Goal: Task Accomplishment & Management: Complete application form

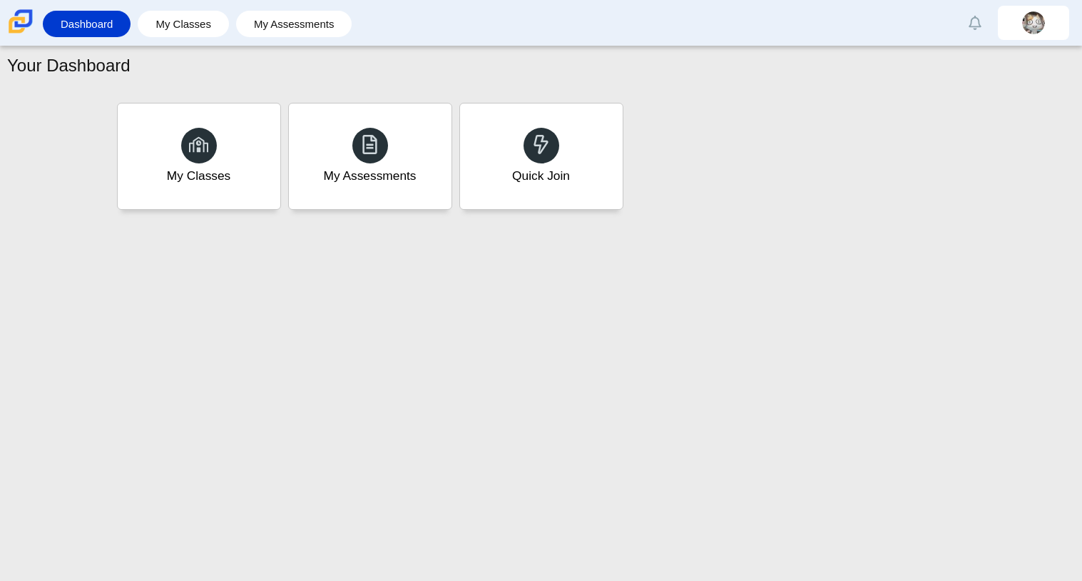
click at [187, 162] on div "My Classes" at bounding box center [199, 156] width 163 height 106
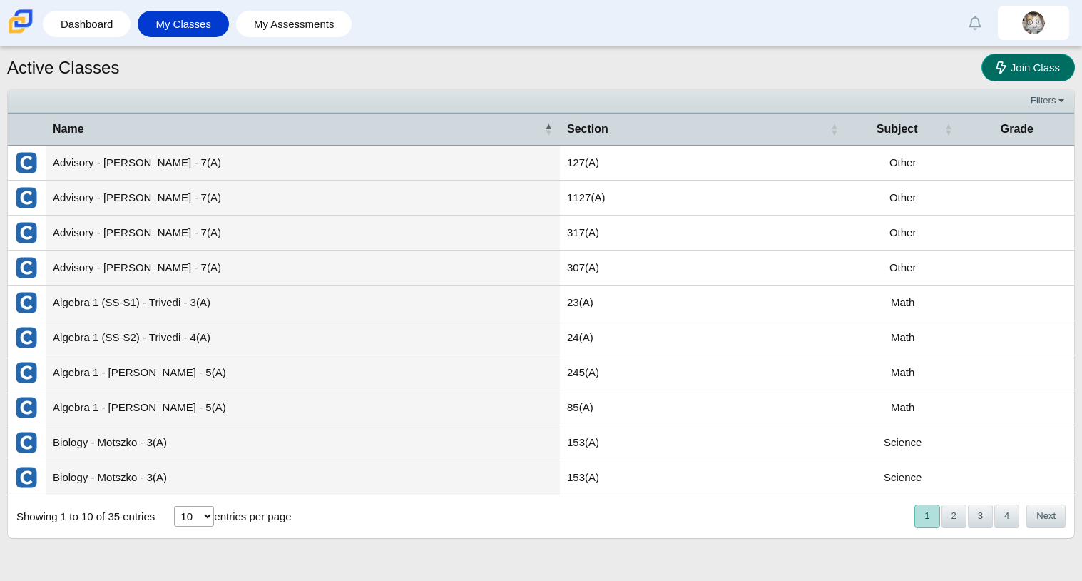
click at [1058, 69] on span "Join Class" at bounding box center [1035, 67] width 49 height 12
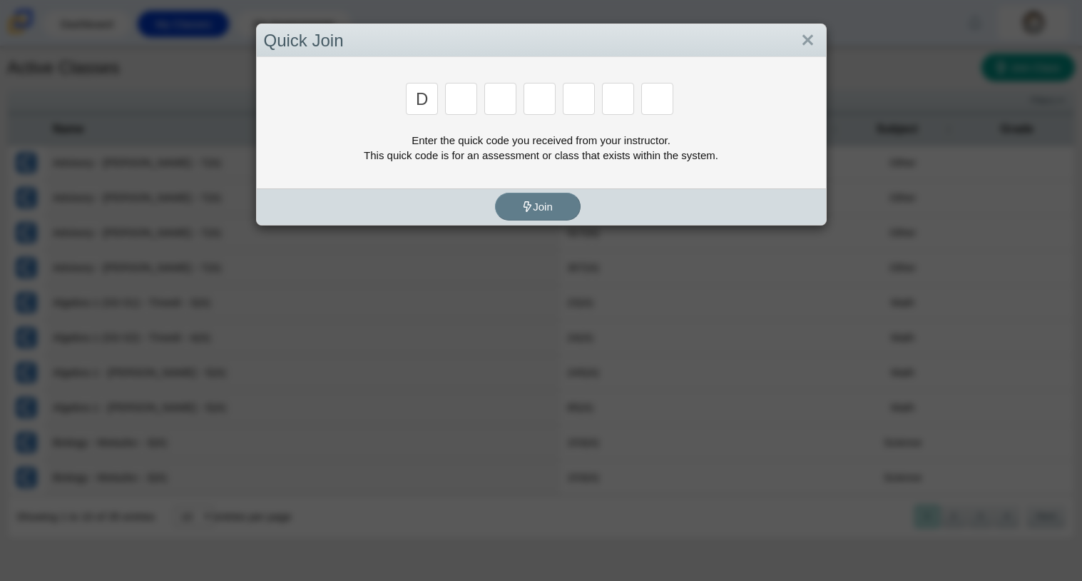
type input "D"
type input "a"
type input "w"
type input "n"
type input "a"
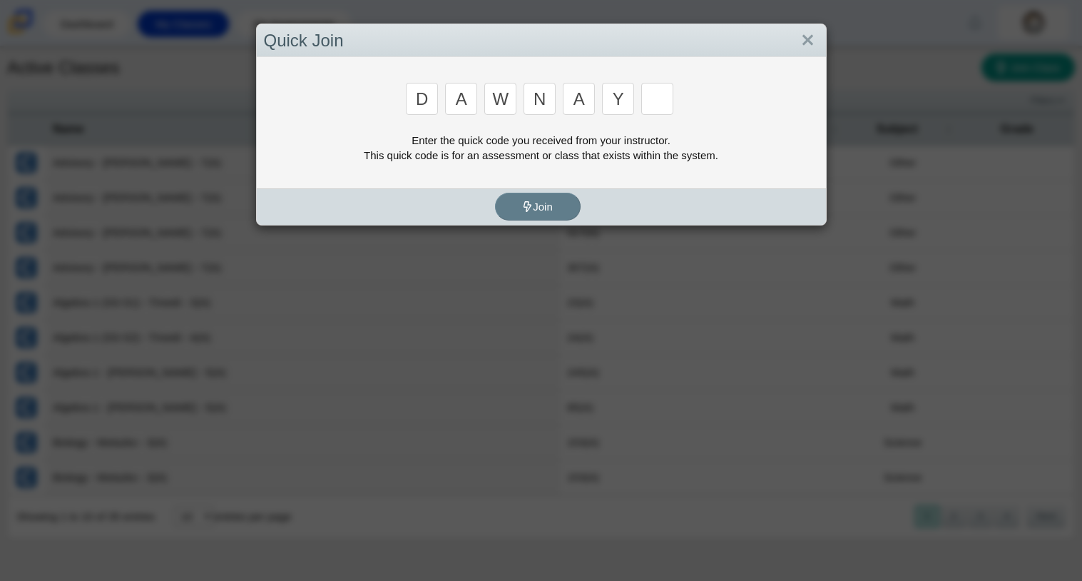
type input "y"
type input "3"
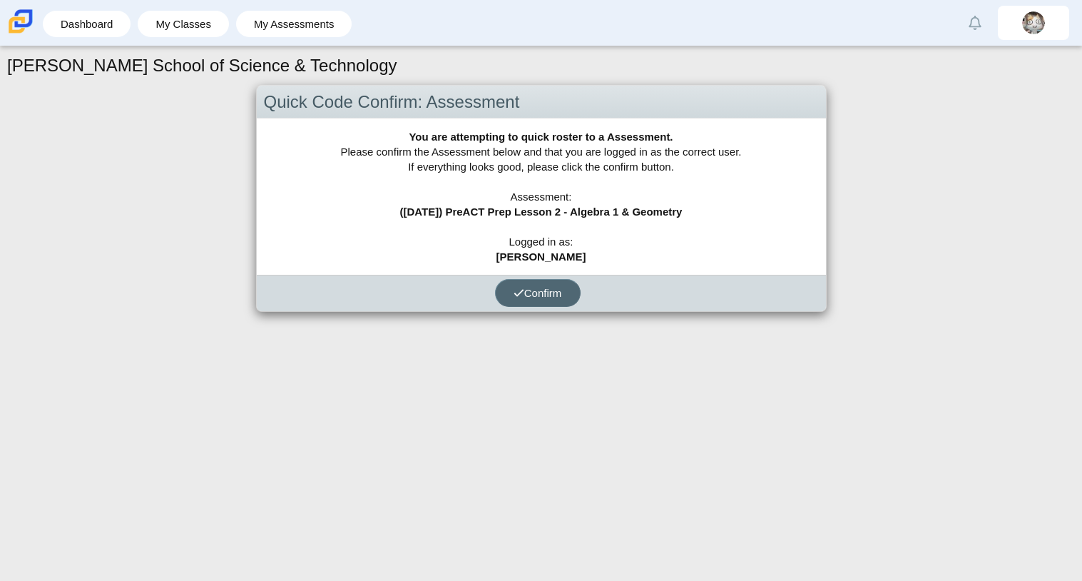
click at [537, 304] on button "Confirm" at bounding box center [538, 293] width 86 height 28
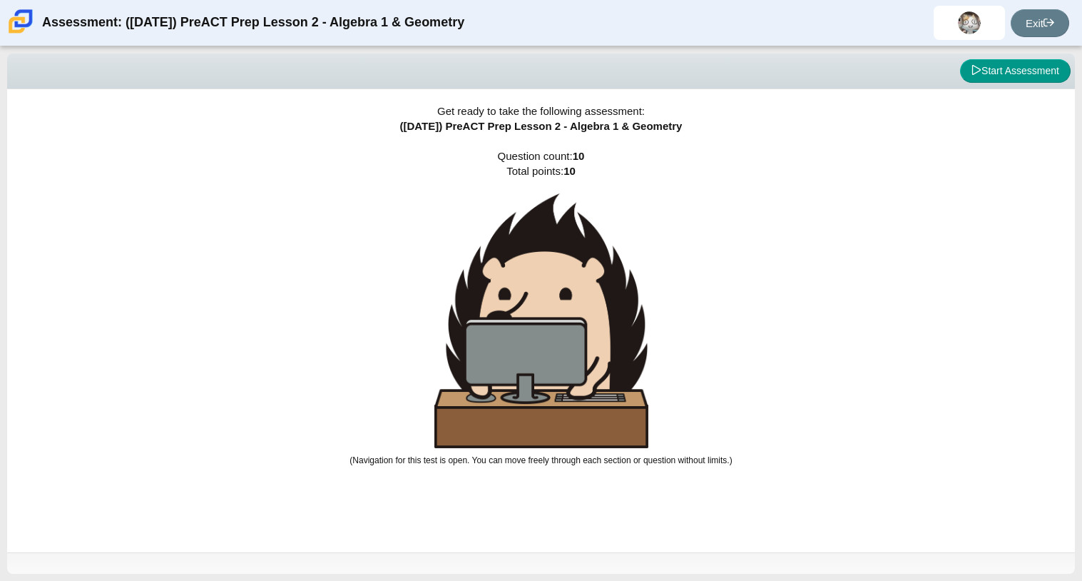
click at [785, 314] on div "Get ready to take the following assessment: ([DATE]) PreACT Prep Lesson 2 - Alg…" at bounding box center [541, 320] width 1068 height 463
click at [988, 75] on button "Start Assessment" at bounding box center [1015, 71] width 111 height 24
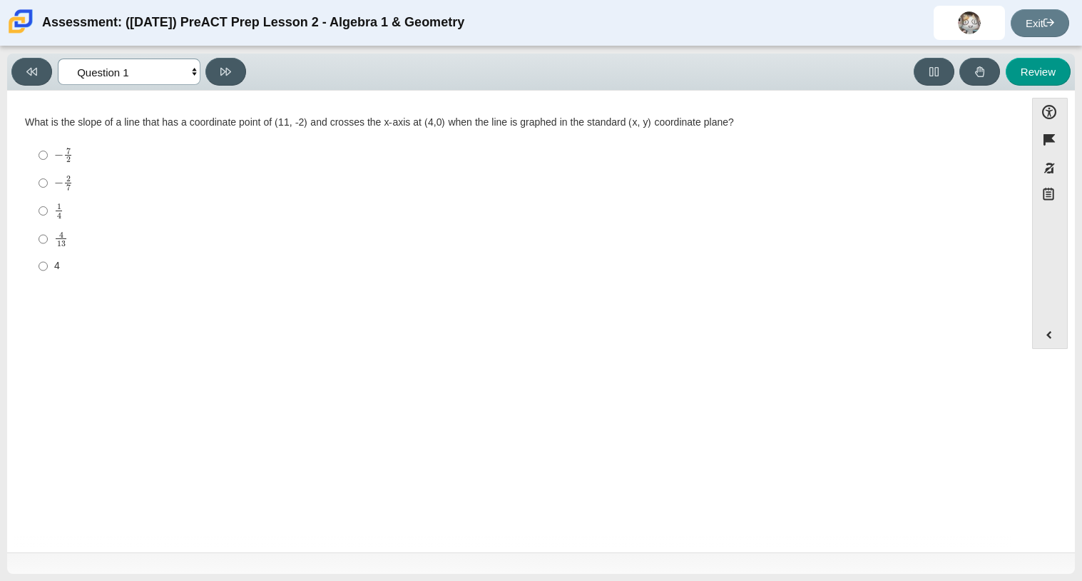
click at [156, 65] on select "Questions Question 1 Question 2 Question 3 Question 4 Question 5 Question 6 Que…" at bounding box center [129, 71] width 143 height 26
click at [58, 58] on select "Questions Question 1 Question 2 Question 3 Question 4 Question 5 Question 6 Que…" at bounding box center [129, 71] width 143 height 26
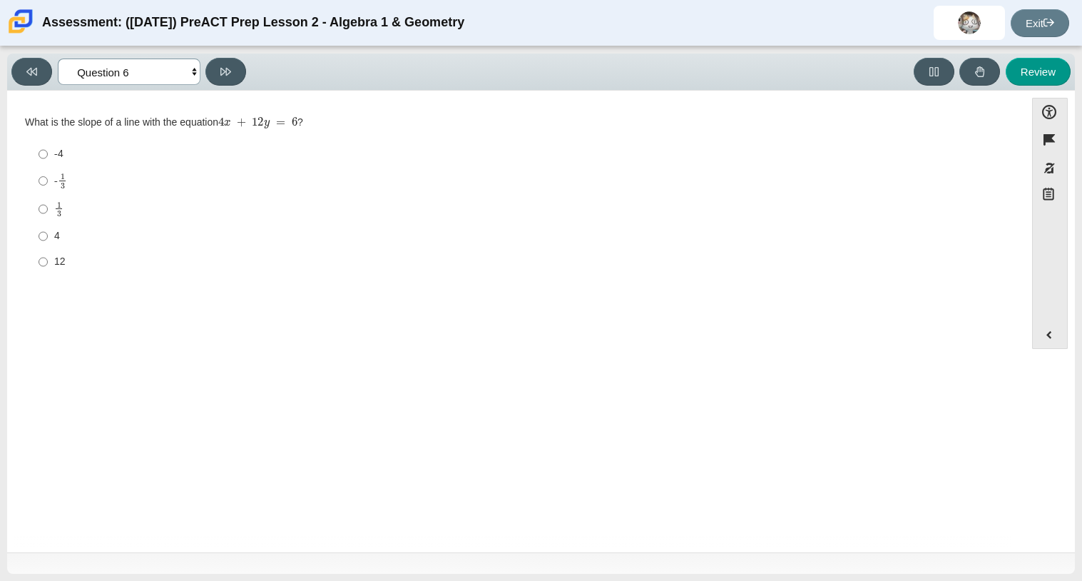
click at [102, 79] on select "Questions Question 1 Question 2 Question 3 Question 4 Question 5 Question 6 Que…" at bounding box center [129, 71] width 143 height 26
select select "14773eaf-2ca1-47ae-afe7-a624a56f34b3"
click at [58, 58] on select "Questions Question 1 Question 2 Question 3 Question 4 Question 5 Question 6 Que…" at bounding box center [129, 71] width 143 height 26
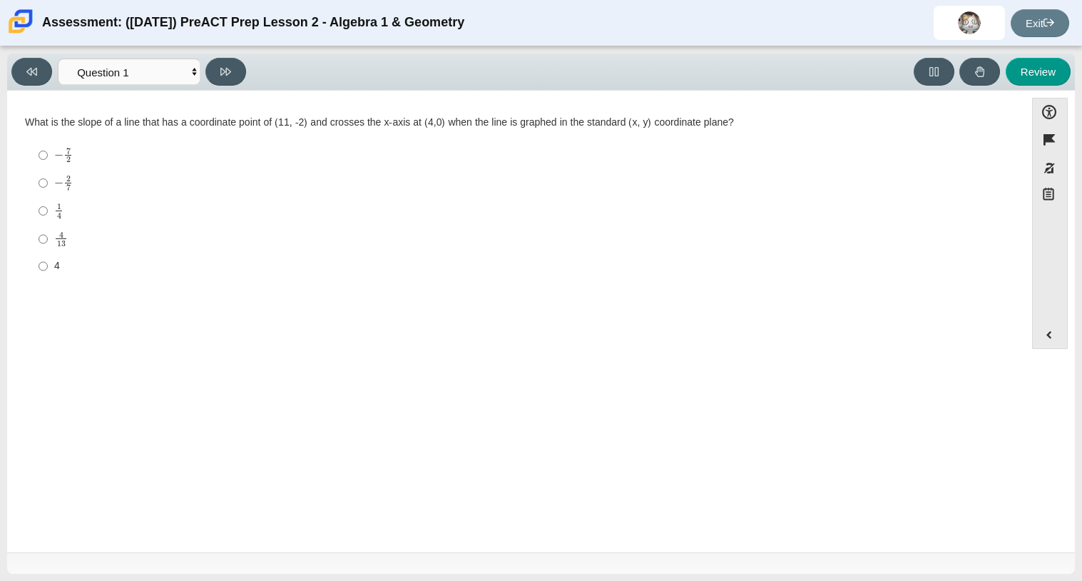
click at [51, 193] on label "− 2 7 negative 2 sevenths" at bounding box center [517, 183] width 977 height 28
click at [48, 193] on input "− 2 7 negative 2 sevenths" at bounding box center [43, 183] width 9 height 28
radio input "true"
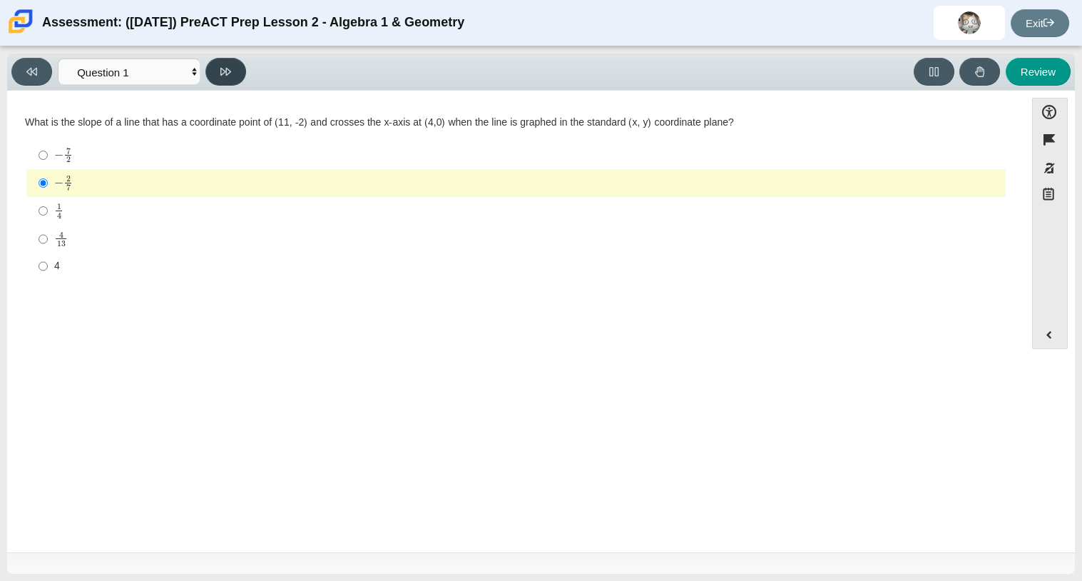
click at [245, 72] on button at bounding box center [225, 72] width 41 height 28
select select "ed62e223-81bd-4cbf-ab48-ab975844bd1f"
